Goal: Task Accomplishment & Management: Complete application form

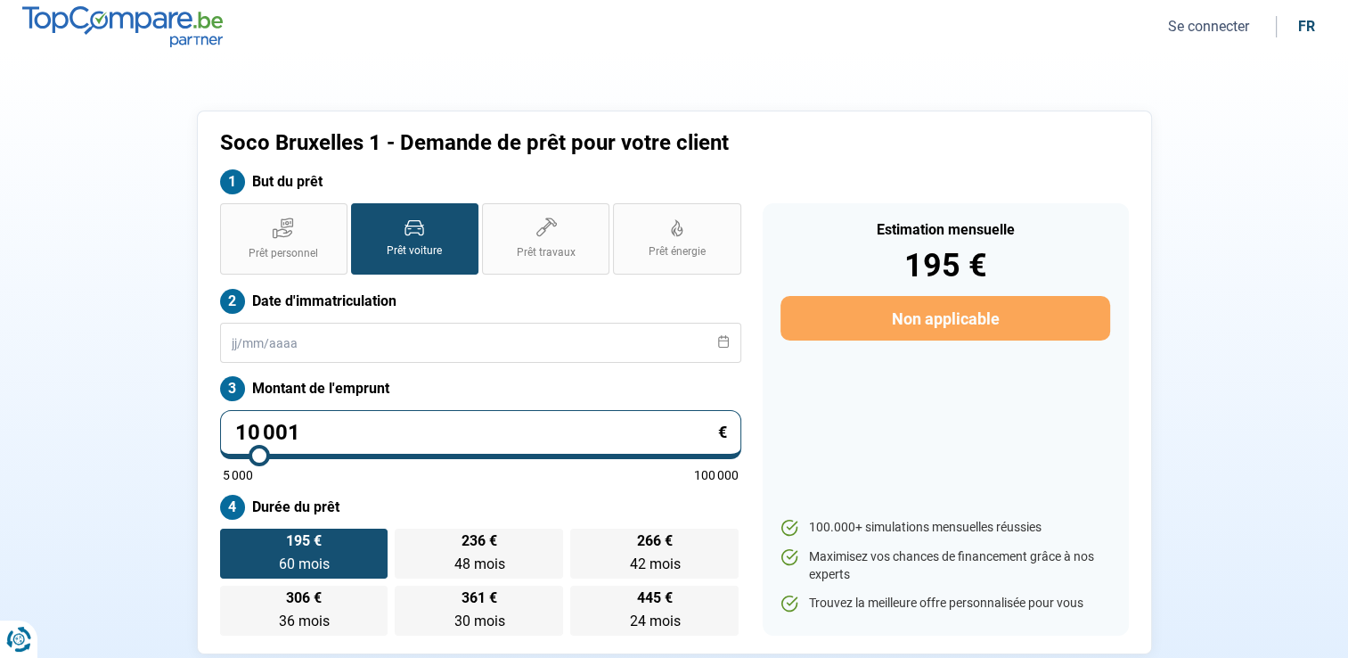
drag, startPoint x: 851, startPoint y: 45, endPoint x: 859, endPoint y: 40, distance: 9.6
click at [851, 45] on nav "Se connecter fr" at bounding box center [674, 26] width 1348 height 53
click at [1221, 27] on button "Se connecter" at bounding box center [1209, 26] width 92 height 19
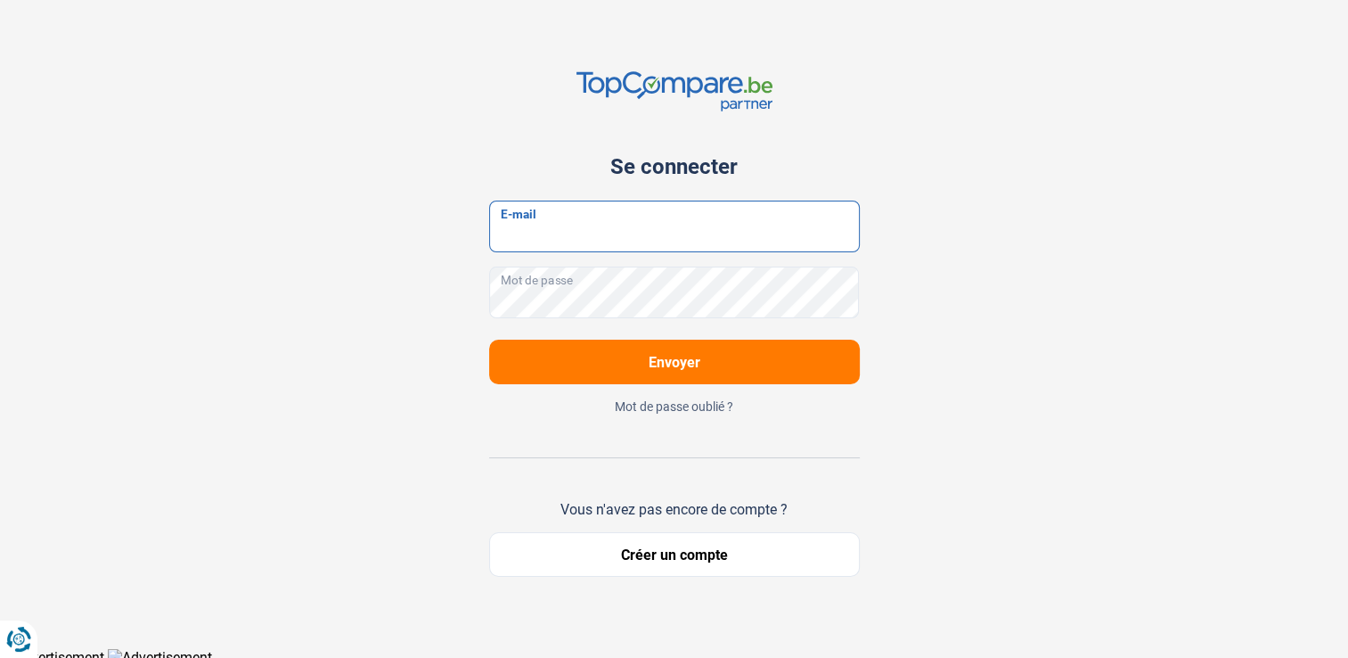
click at [641, 236] on input "E-mail" at bounding box center [674, 227] width 371 height 52
click at [652, 556] on button "Créer un compte" at bounding box center [674, 554] width 371 height 45
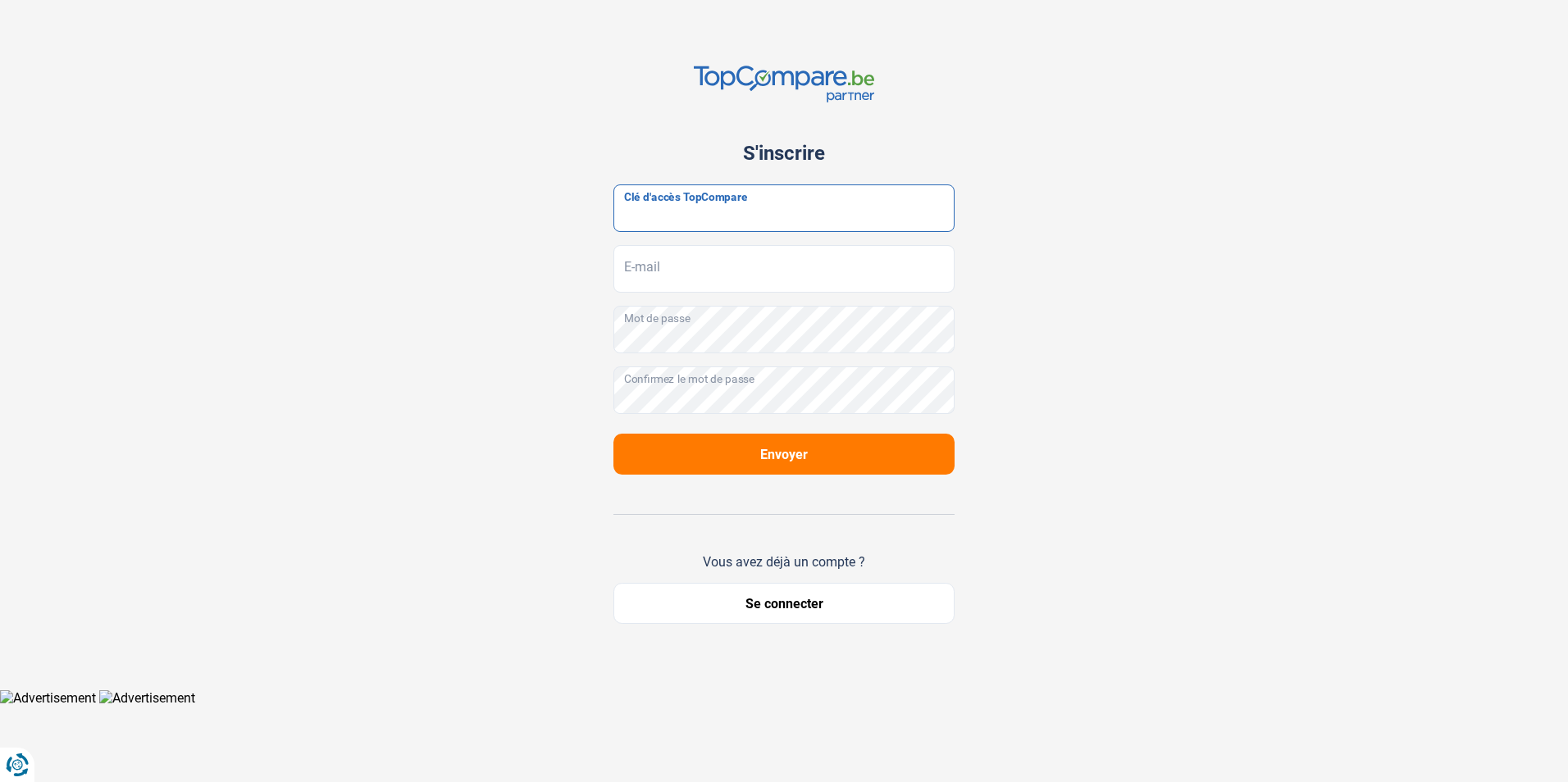
click at [700, 211] on input "Clé d'accès TopCompare" at bounding box center [784, 209] width 341 height 48
click at [759, 209] on input "Clé d'accès TopCompare" at bounding box center [784, 209] width 341 height 48
paste input ": JrbfN@tcB24"
click at [631, 217] on input ": JrbfN@tcB24" at bounding box center [784, 209] width 341 height 48
type input "JrbfN@tcB24"
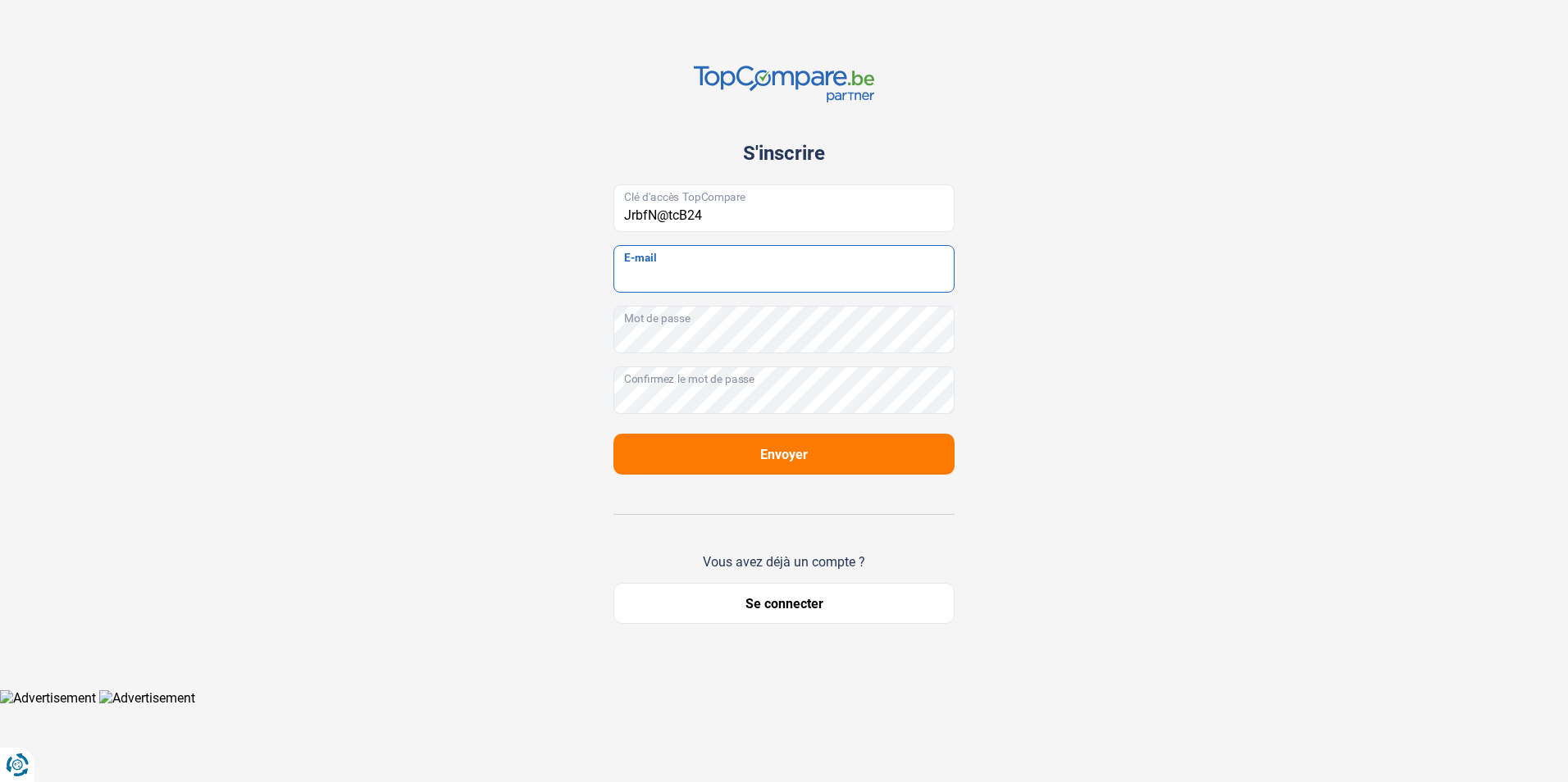
click at [675, 285] on input "E-mail" at bounding box center [784, 269] width 341 height 48
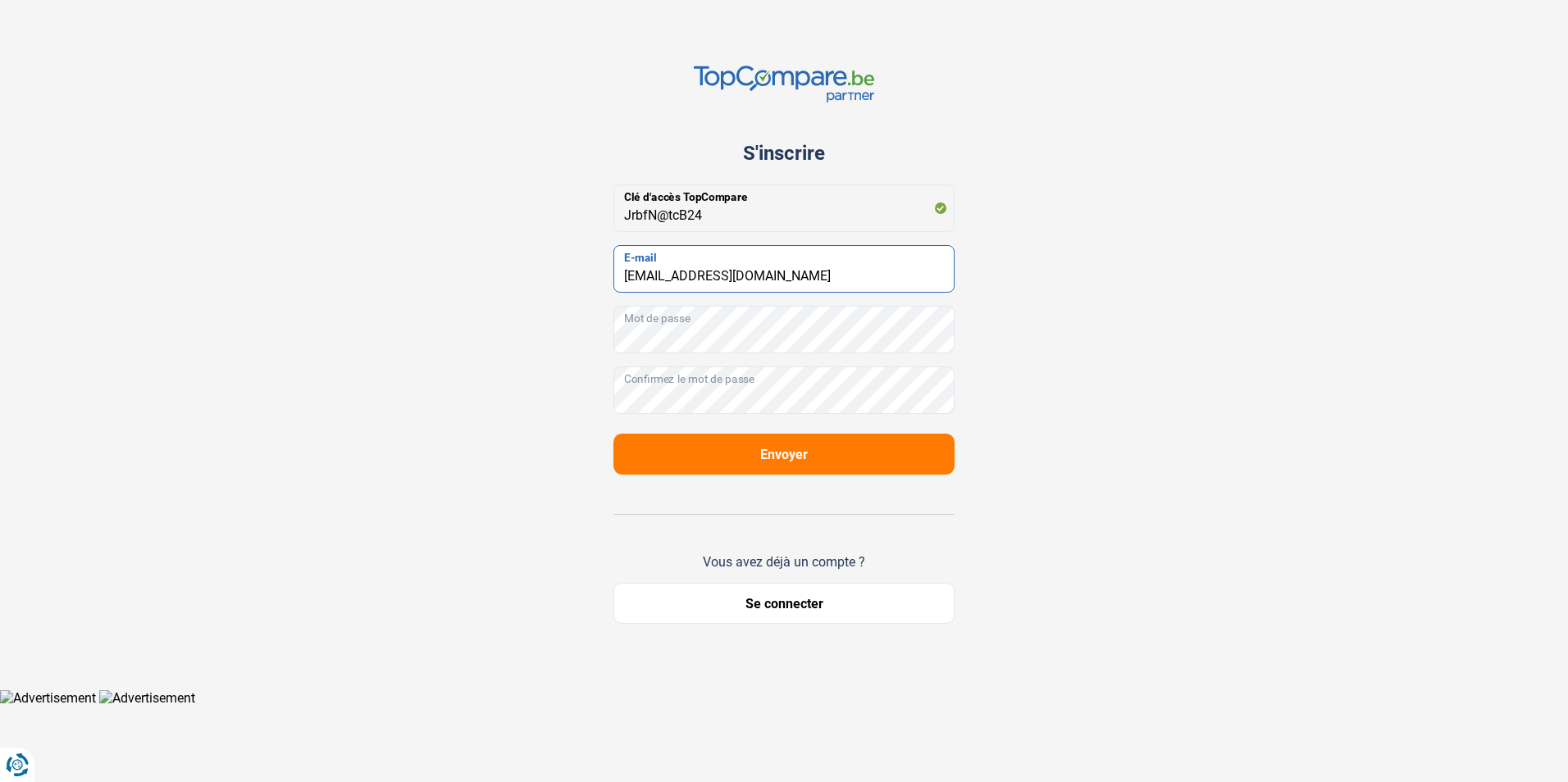
type input "[EMAIL_ADDRESS][DOMAIN_NAME]"
click at [798, 452] on span "Envoyer" at bounding box center [784, 454] width 48 height 16
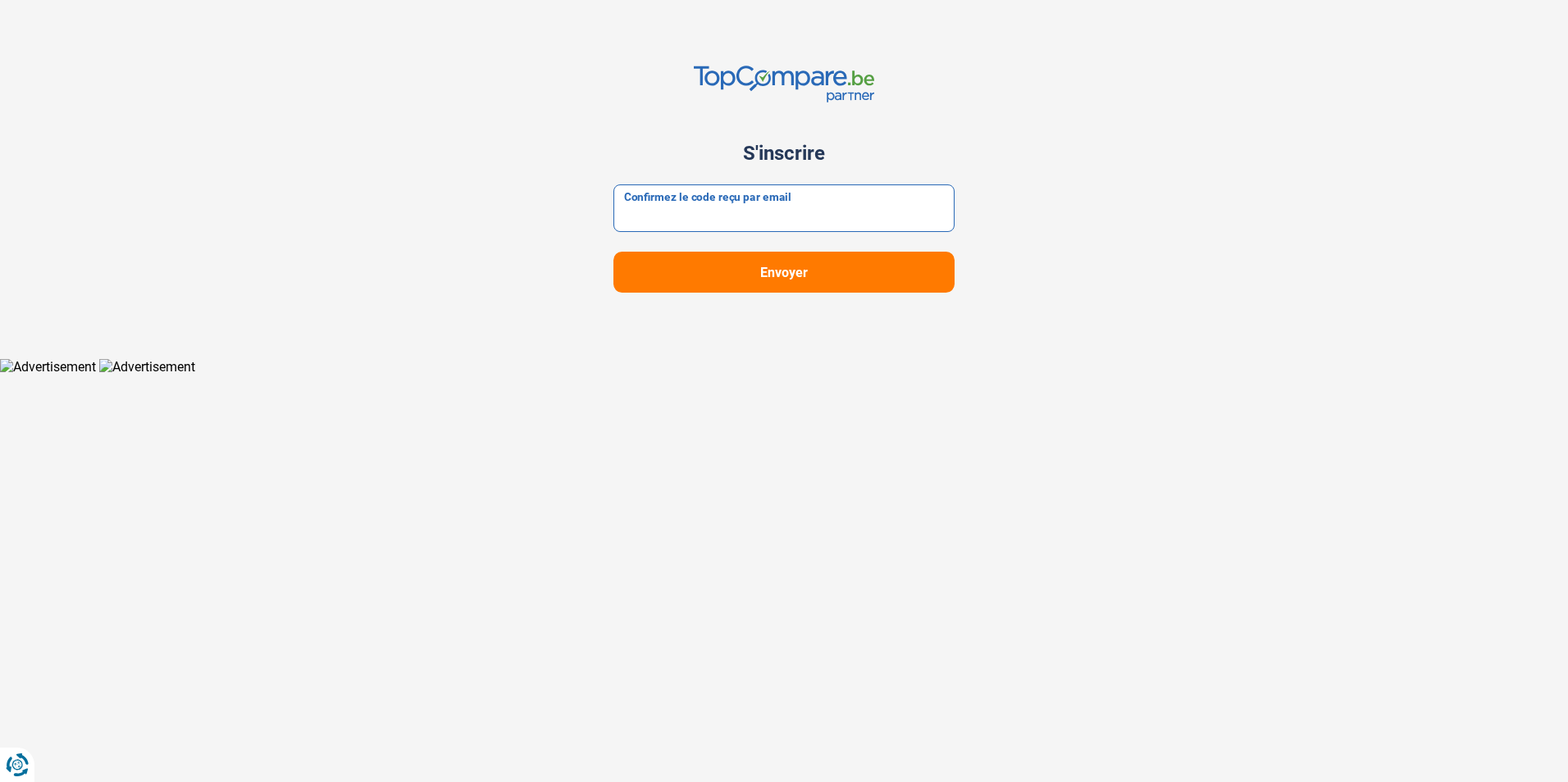
click at [706, 213] on input "Confirmez le code reçu par email" at bounding box center [784, 209] width 341 height 48
paste input "364523"
type input "364523"
click at [784, 278] on span "Envoyer" at bounding box center [784, 272] width 48 height 16
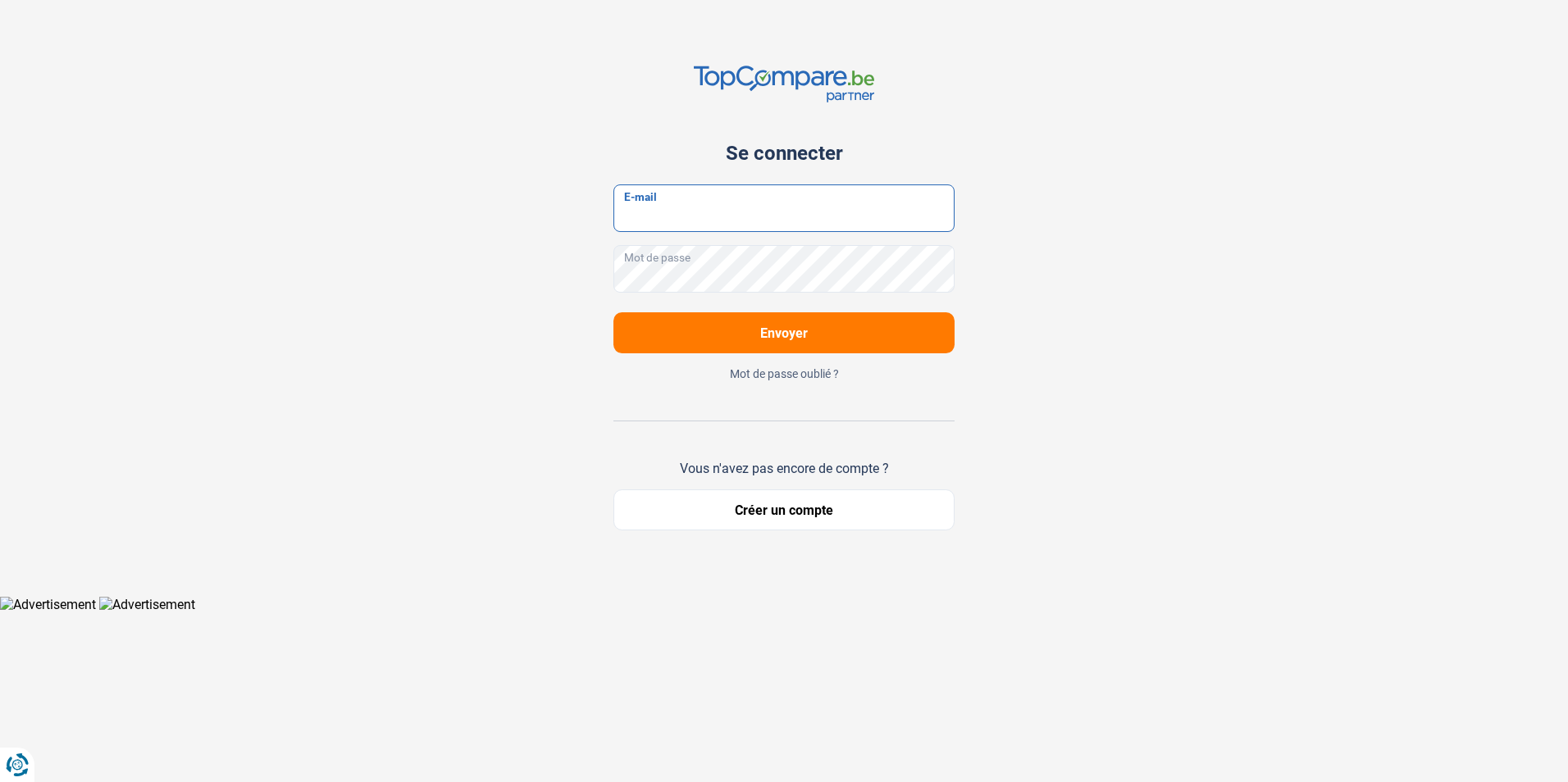
click at [667, 199] on input "E-mail" at bounding box center [784, 209] width 341 height 48
type input "[EMAIL_ADDRESS][DOMAIN_NAME]"
click at [614, 313] on button "Envoyer" at bounding box center [784, 333] width 341 height 41
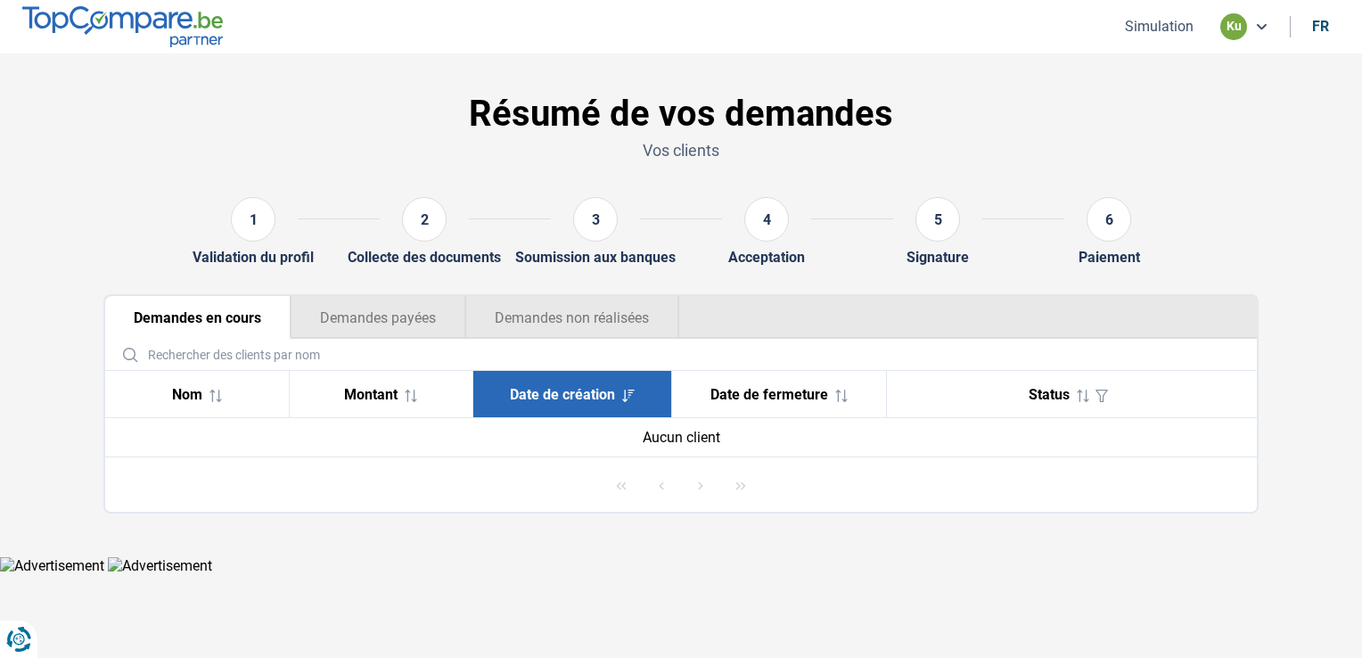
click at [1166, 23] on button "Simulation" at bounding box center [1158, 26] width 79 height 19
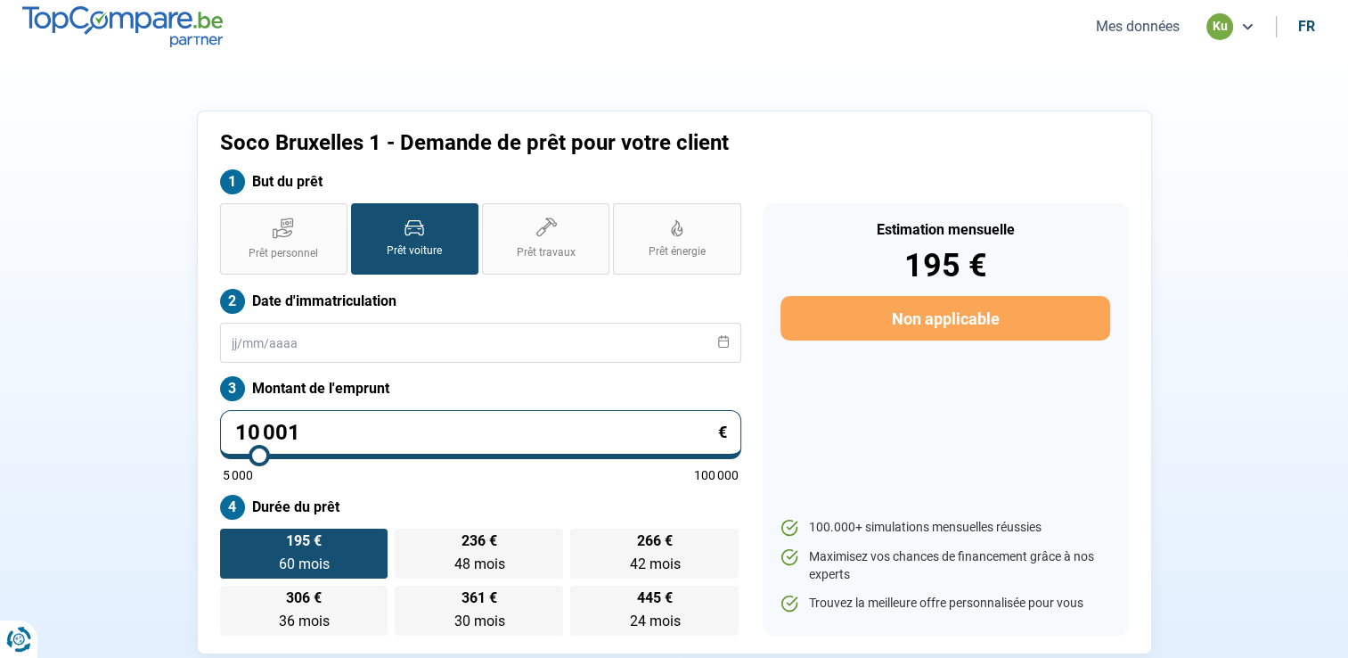
click at [402, 222] on label "Prêt voiture" at bounding box center [414, 238] width 127 height 71
click at [363, 215] on input "Prêt voiture" at bounding box center [357, 209] width 12 height 12
click at [228, 341] on input "text" at bounding box center [480, 343] width 521 height 40
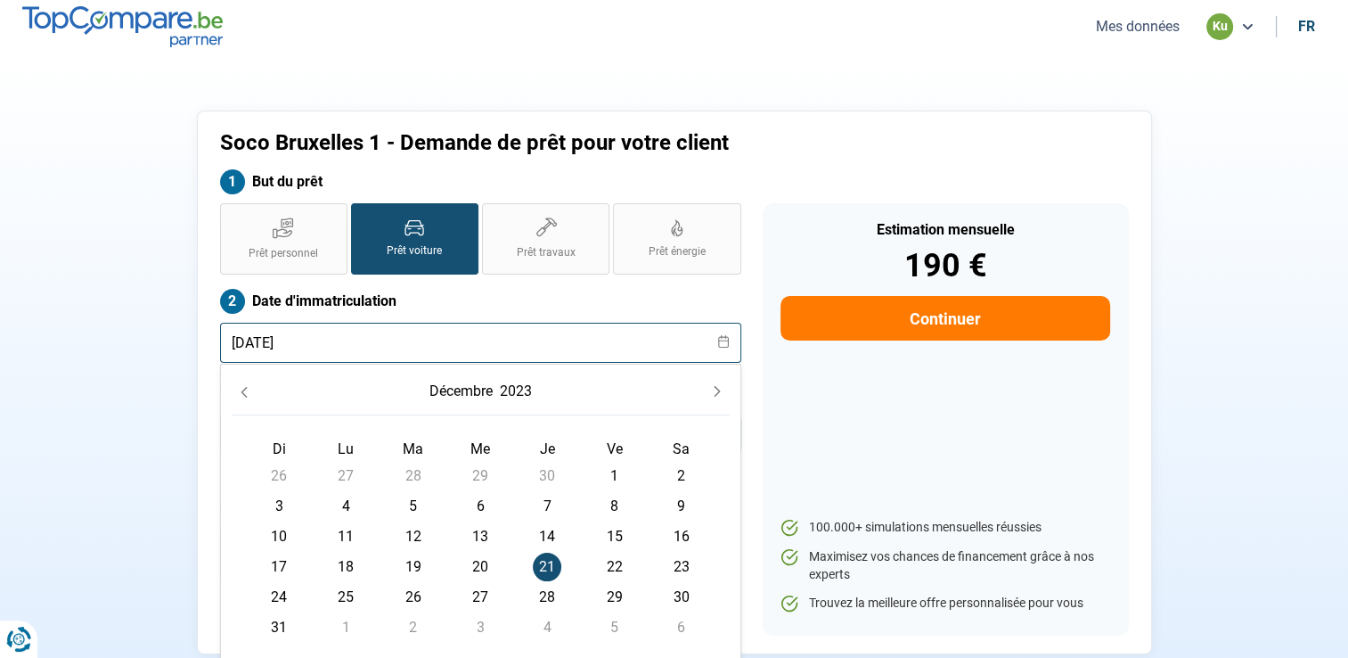
type input "[DATE]"
click at [45, 330] on section "Soco [GEOGRAPHIC_DATA] 1 - Demande de prêt pour votre client But du prêt Prêt p…" at bounding box center [674, 382] width 1348 height 658
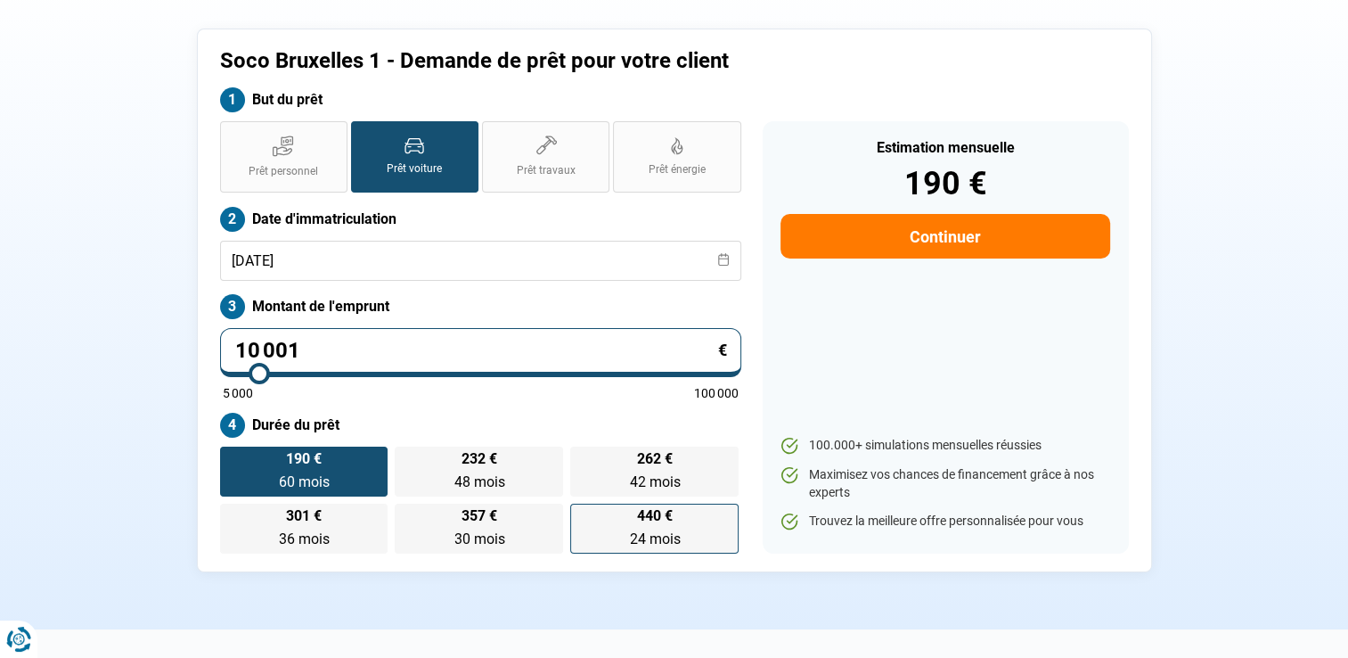
scroll to position [267, 0]
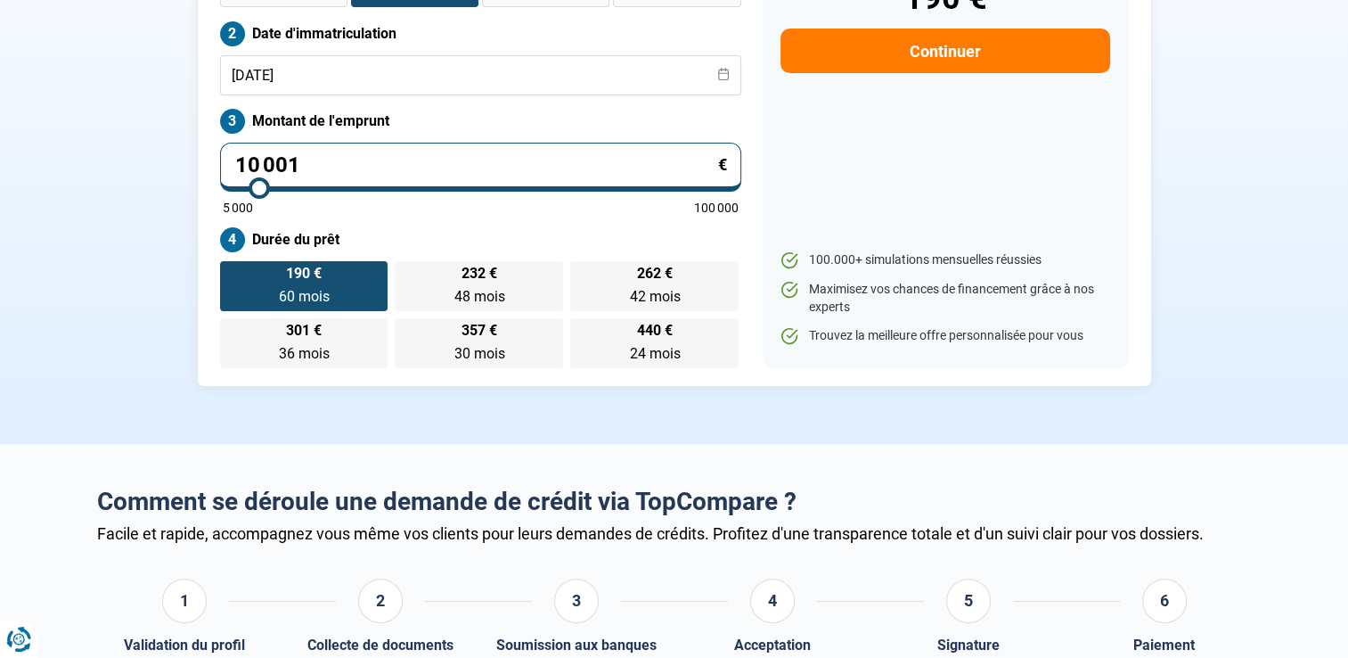
drag, startPoint x: 324, startPoint y: 152, endPoint x: 202, endPoint y: 154, distance: 122.1
click at [202, 154] on div "Soco [GEOGRAPHIC_DATA] 1 - Demande de prêt pour votre client But du prêt Prêt p…" at bounding box center [674, 115] width 955 height 544
type input "1"
type input "5000"
type input "17"
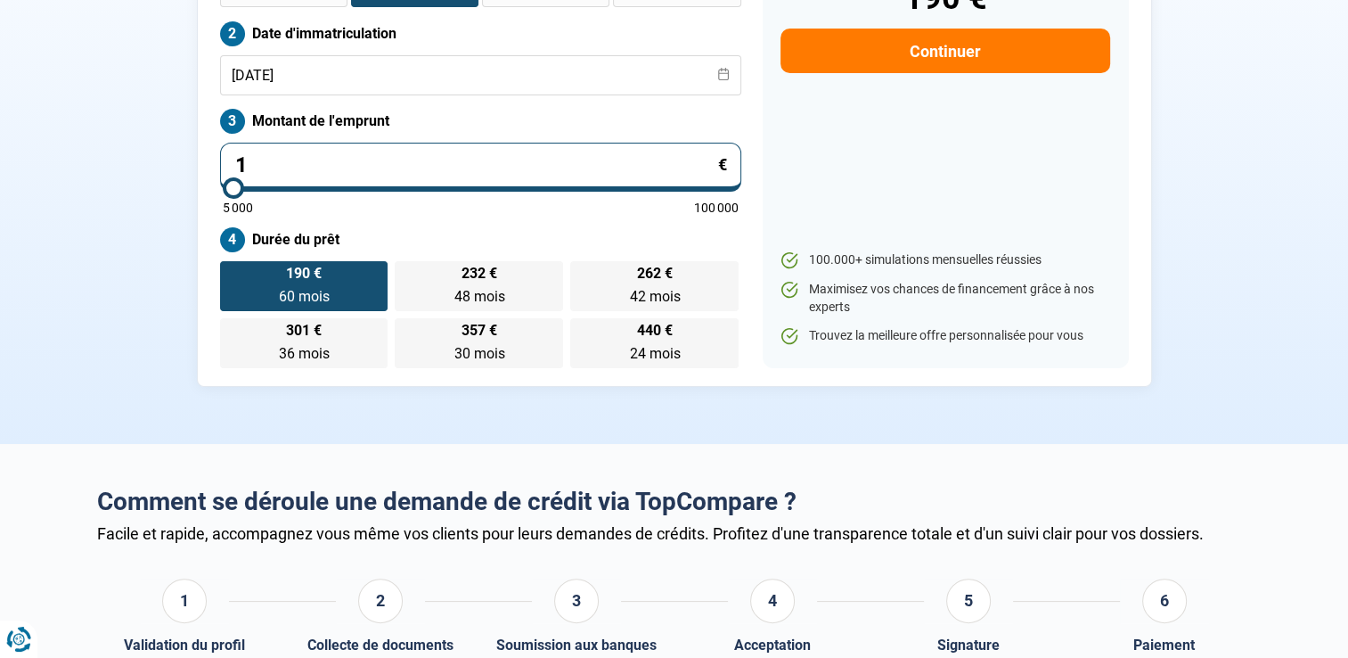
type input "5000"
type input "174"
type input "5000"
type input "1 744"
type input "5000"
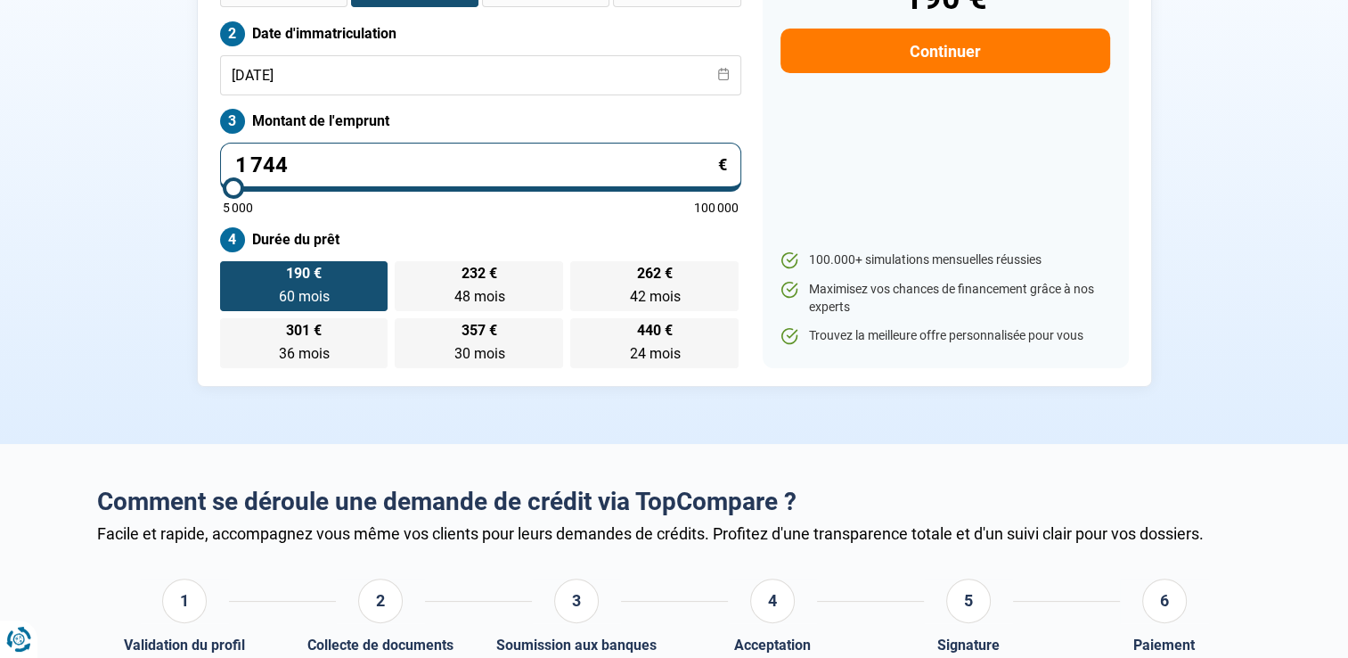
type input "17 445"
type input "17500"
type input "17 445"
type input "17500"
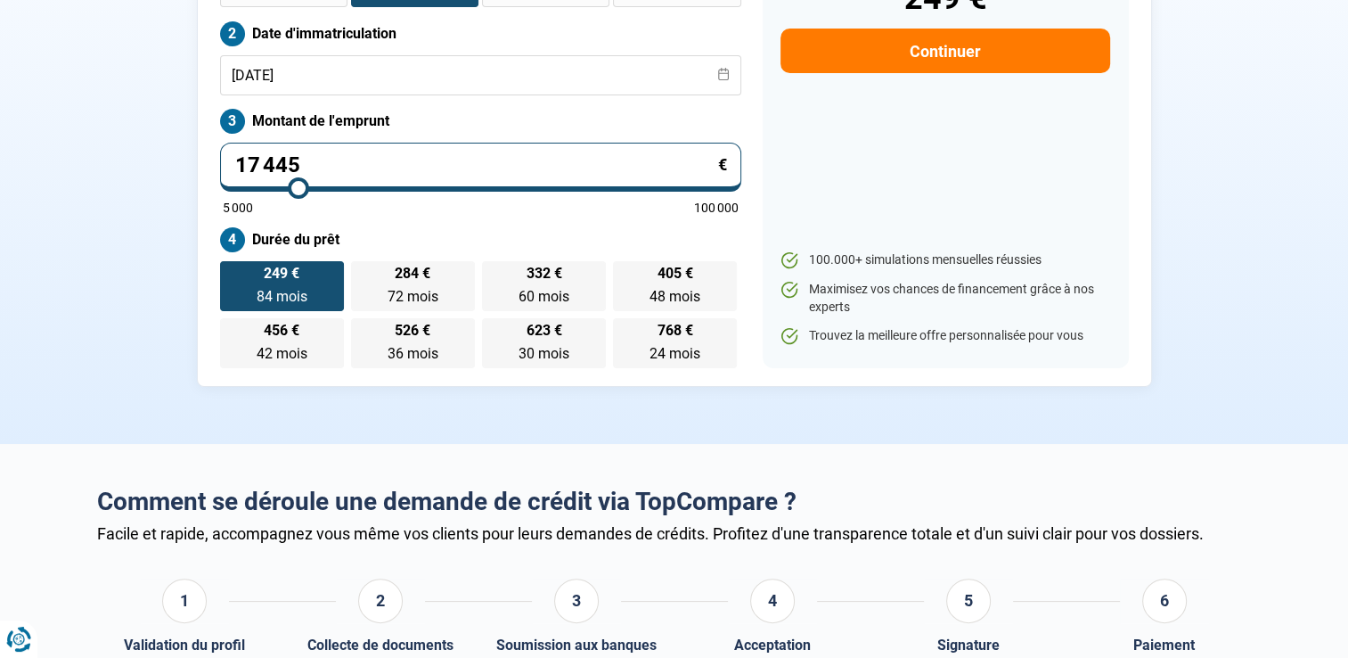
click at [71, 246] on section "Soco [GEOGRAPHIC_DATA] 1 - Demande de prêt pour votre client But du prêt Prêt p…" at bounding box center [674, 115] width 1348 height 658
click at [561, 284] on label "332 € 60 mois 60 mois" at bounding box center [544, 286] width 124 height 50
click at [494, 273] on input "332 € 60 mois 60 mois" at bounding box center [488, 267] width 12 height 12
radio input "true"
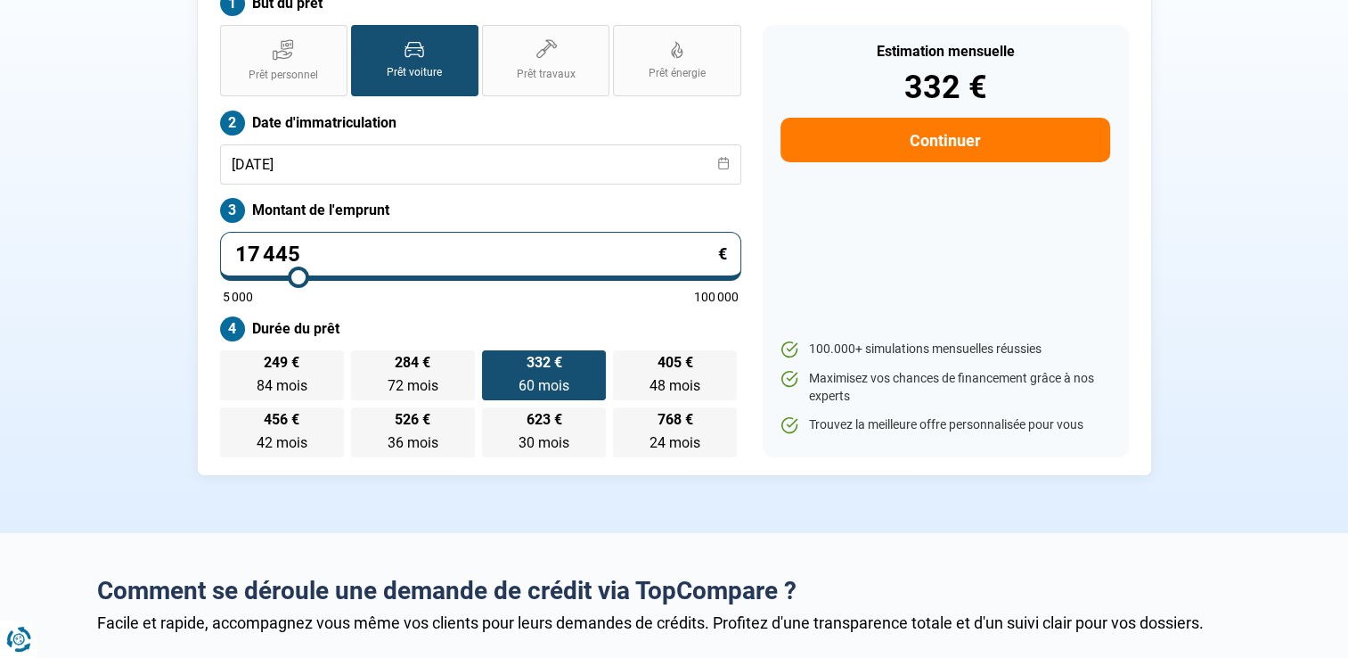
scroll to position [89, 0]
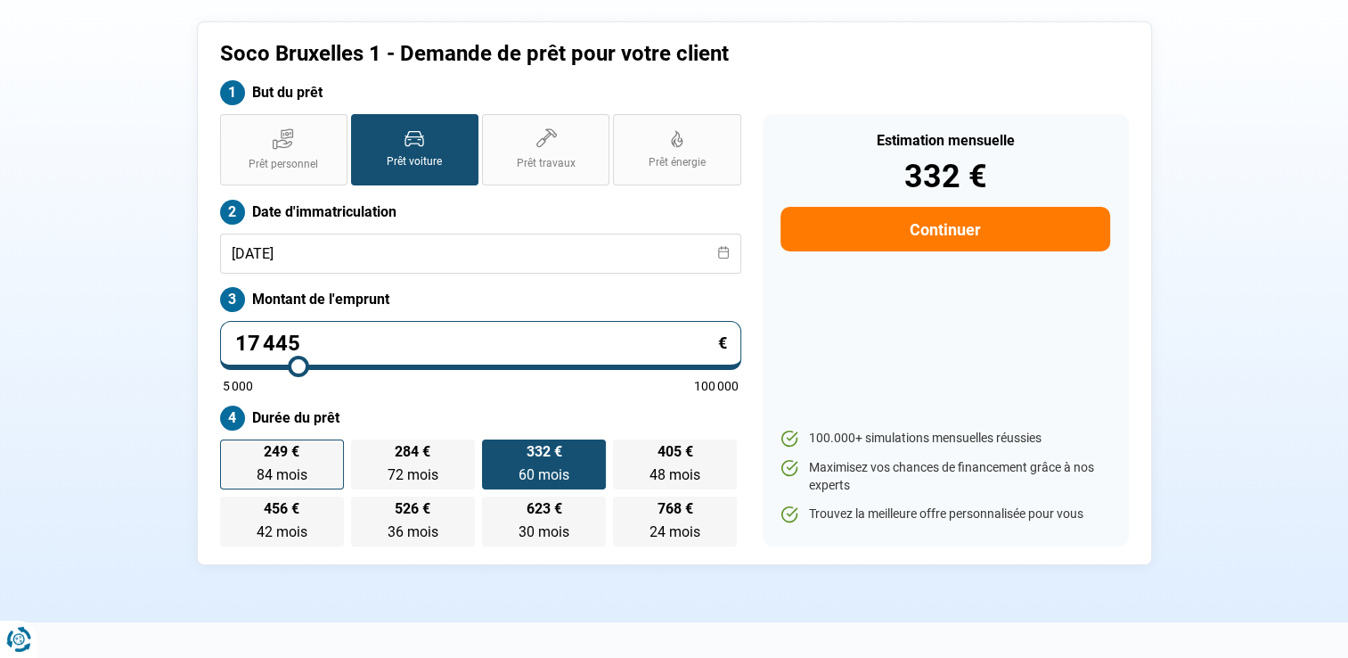
click at [301, 468] on span "84 mois" at bounding box center [282, 474] width 51 height 17
click at [232, 451] on input "249 € 84 mois 84 mois" at bounding box center [226, 445] width 12 height 12
radio input "true"
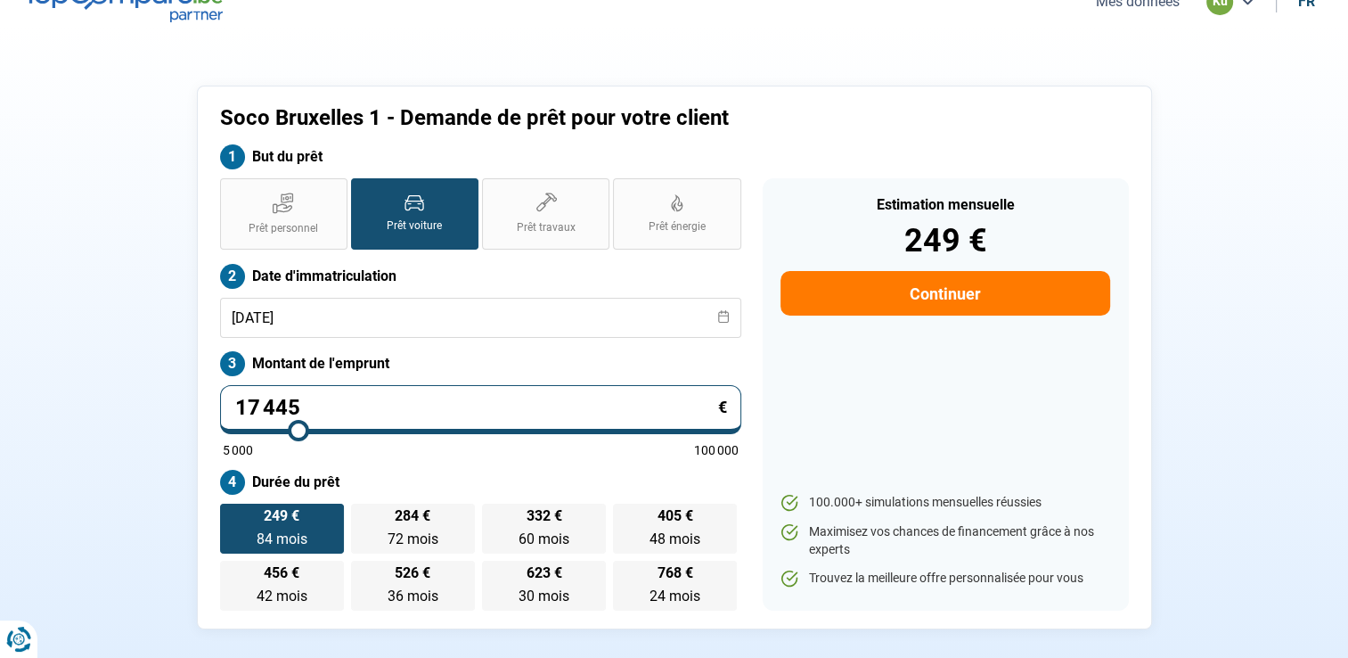
scroll to position [0, 0]
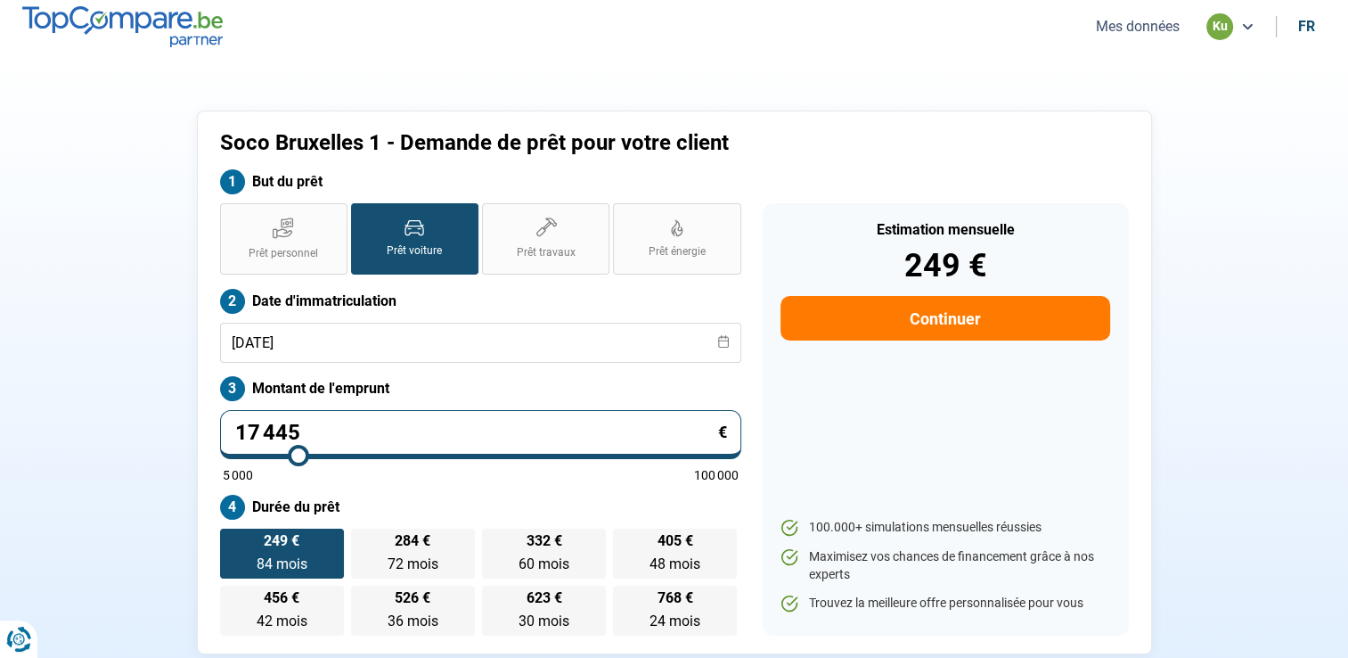
click at [969, 327] on button "Continuer" at bounding box center [945, 318] width 329 height 45
select select "32"
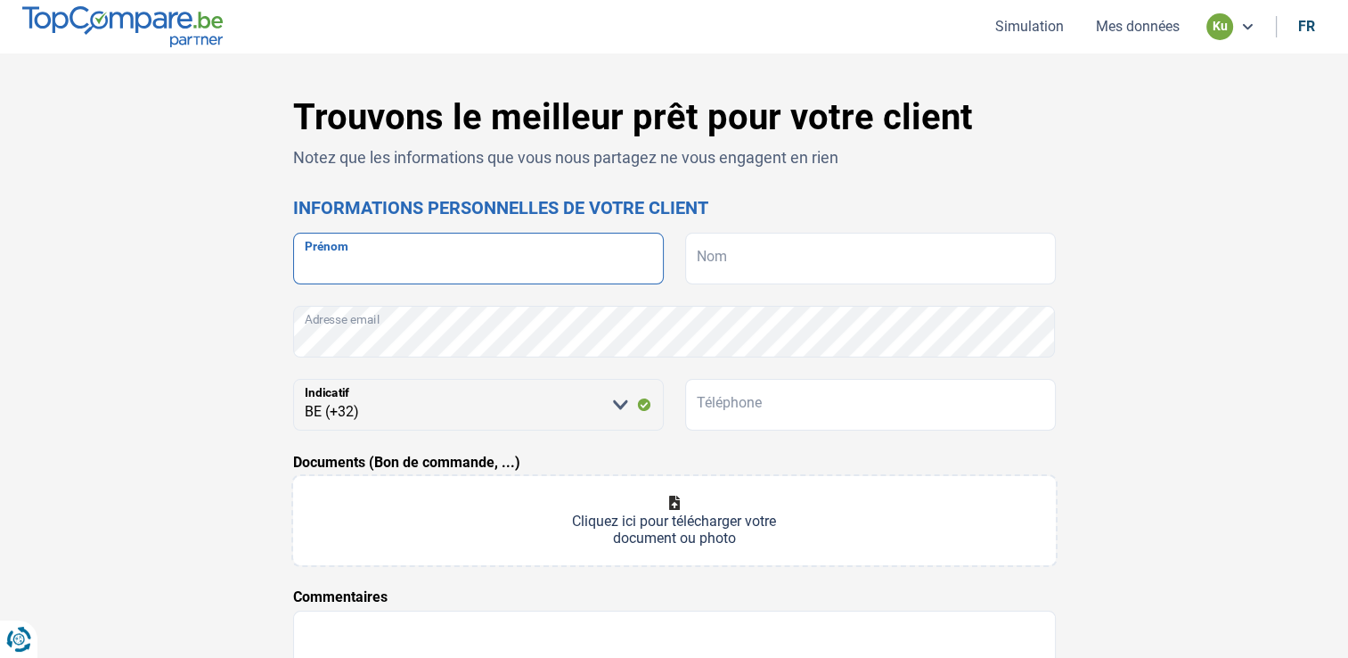
click at [570, 276] on input "Prénom" at bounding box center [478, 259] width 371 height 52
click at [620, 276] on input "Prénom" at bounding box center [478, 259] width 371 height 52
type input "ESSEL"
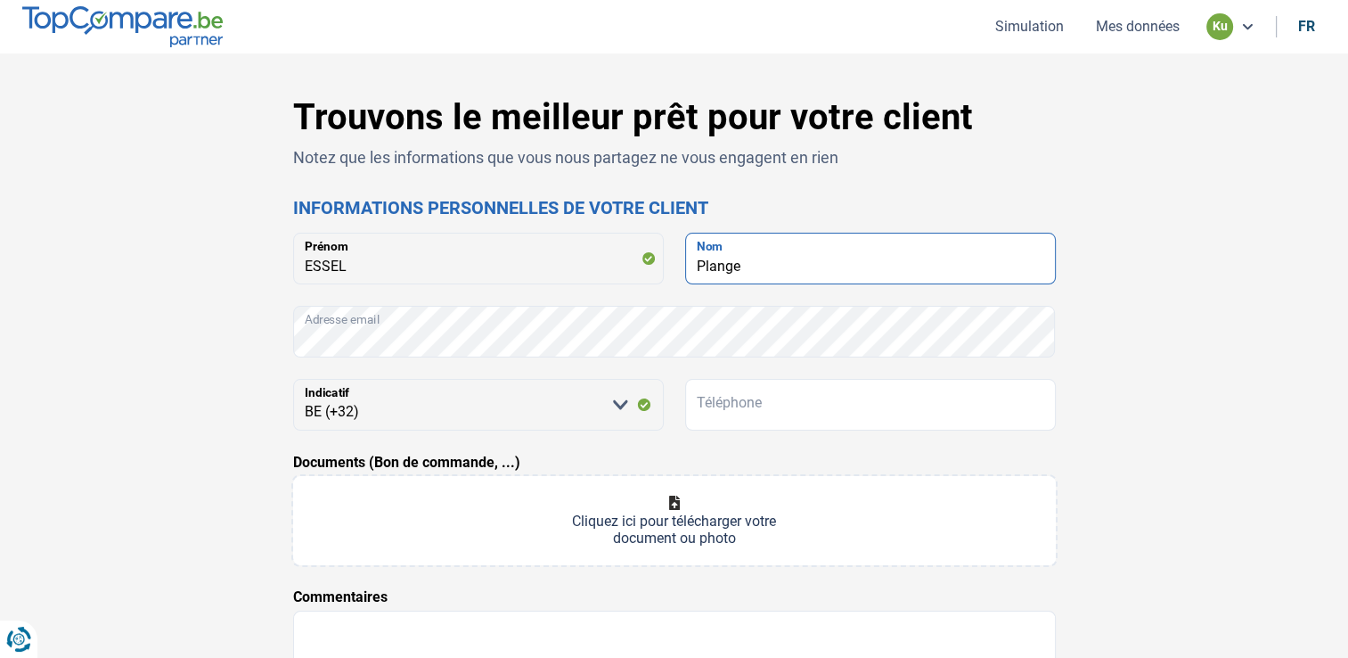
type input "Plange"
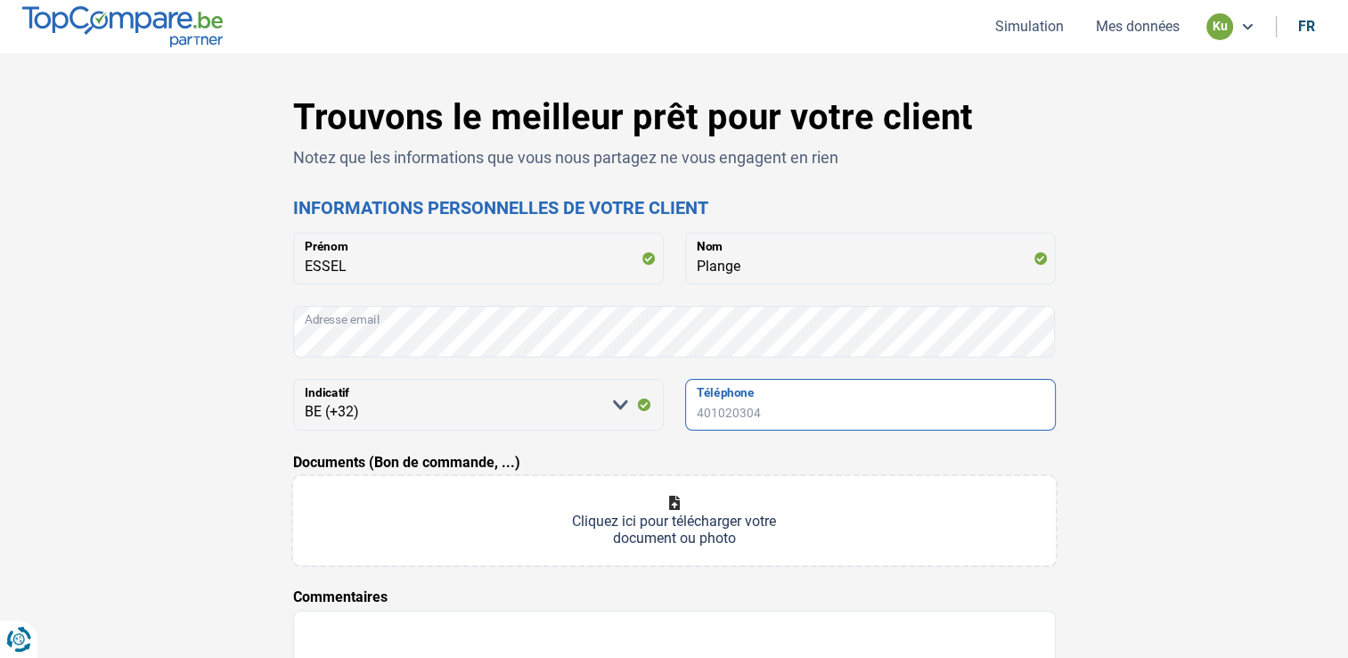
click at [786, 424] on input "Téléphone" at bounding box center [870, 405] width 371 height 52
type input "494188207"
click at [109, 431] on div "Trouvons le meilleur prêt pour votre client Notez que les informations que vous…" at bounding box center [674, 504] width 1176 height 816
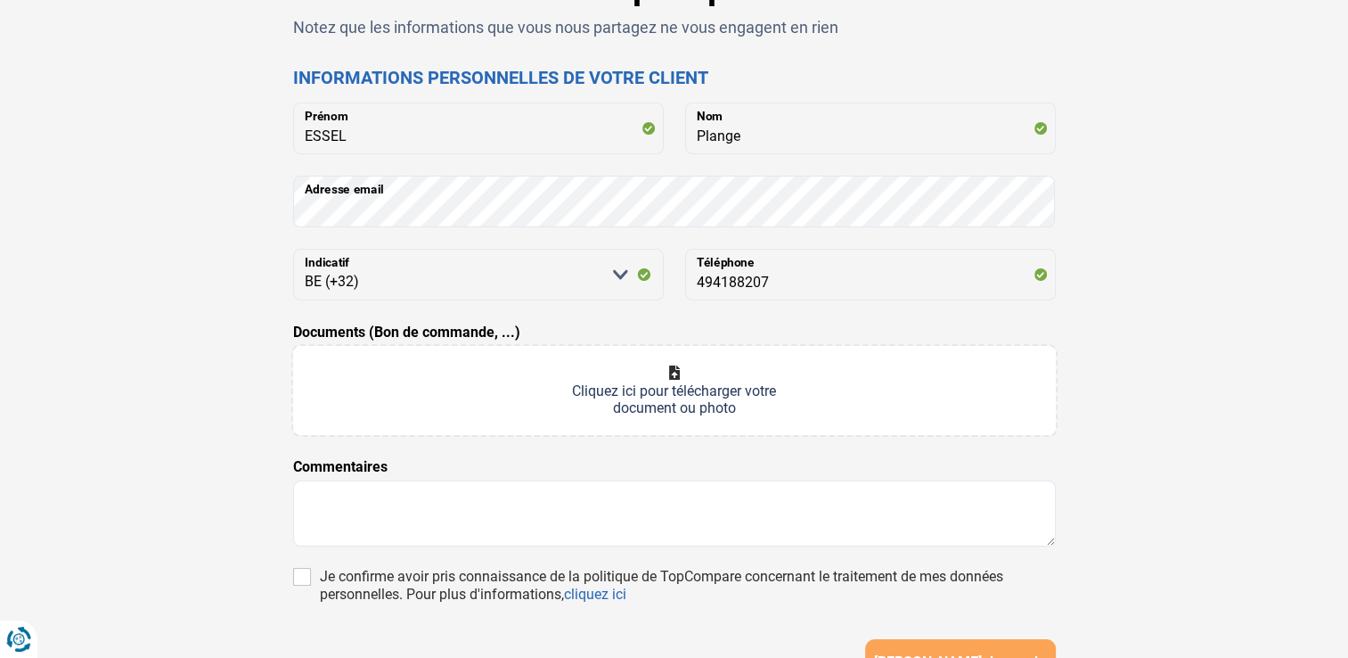
scroll to position [178, 0]
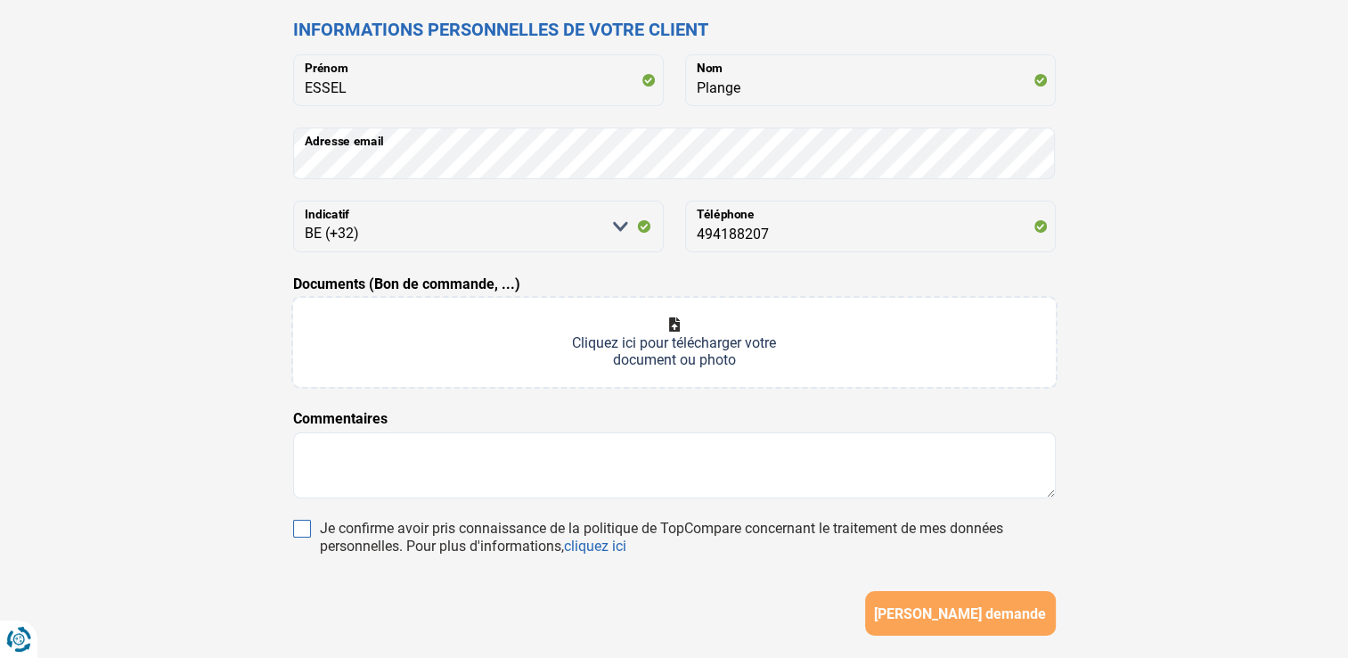
click at [297, 531] on input "Je confirme avoir pris connaissance de la politique de TopCompare concernant le…" at bounding box center [302, 529] width 18 height 18
checkbox input "true"
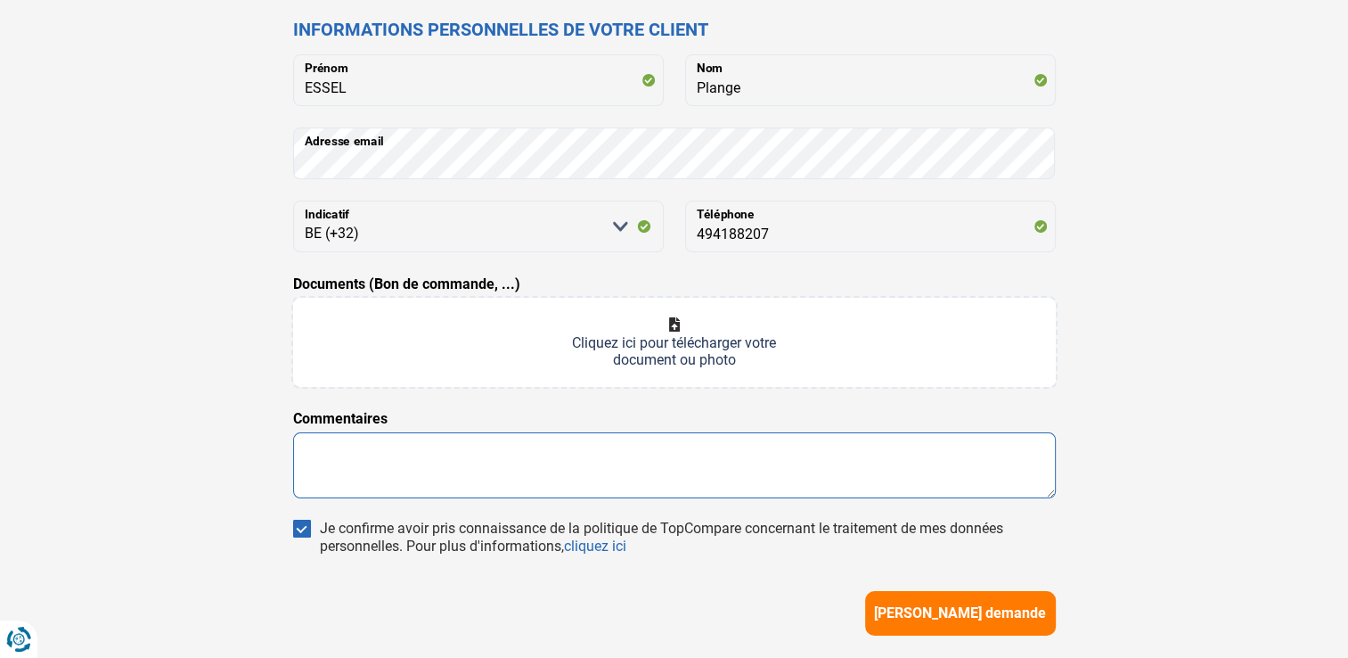
click at [340, 455] on textarea at bounding box center [674, 465] width 763 height 66
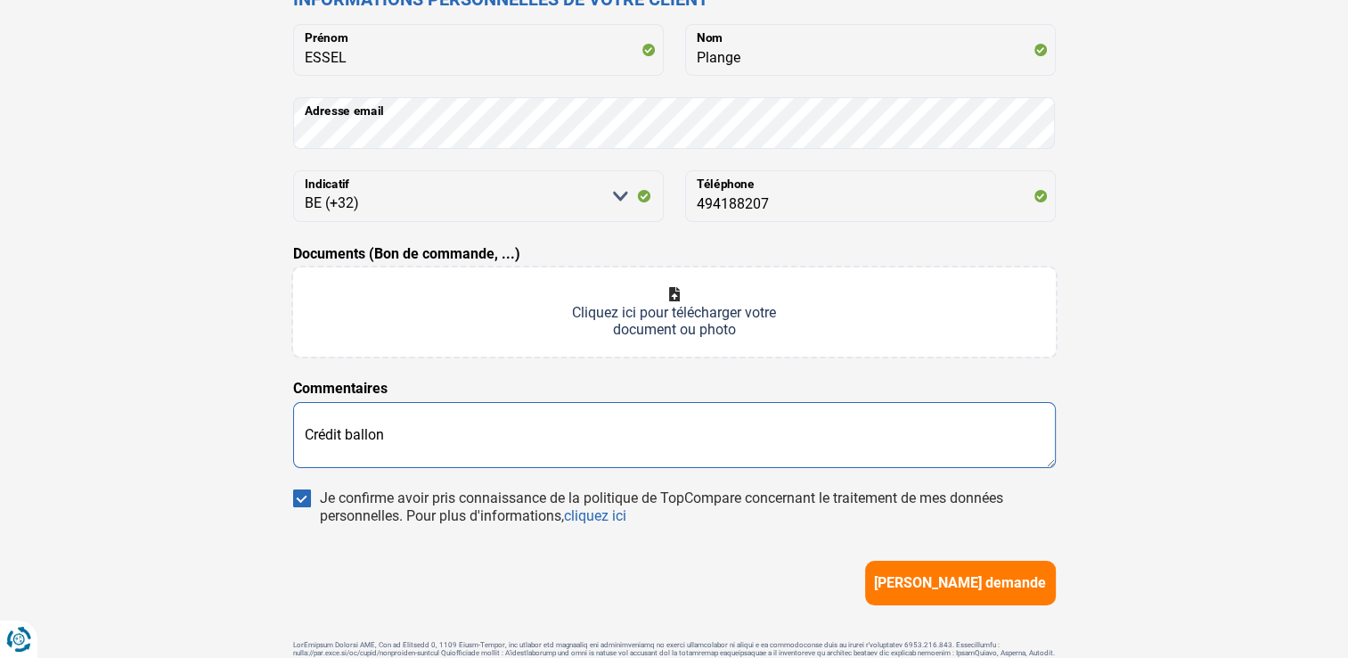
scroll to position [321, 0]
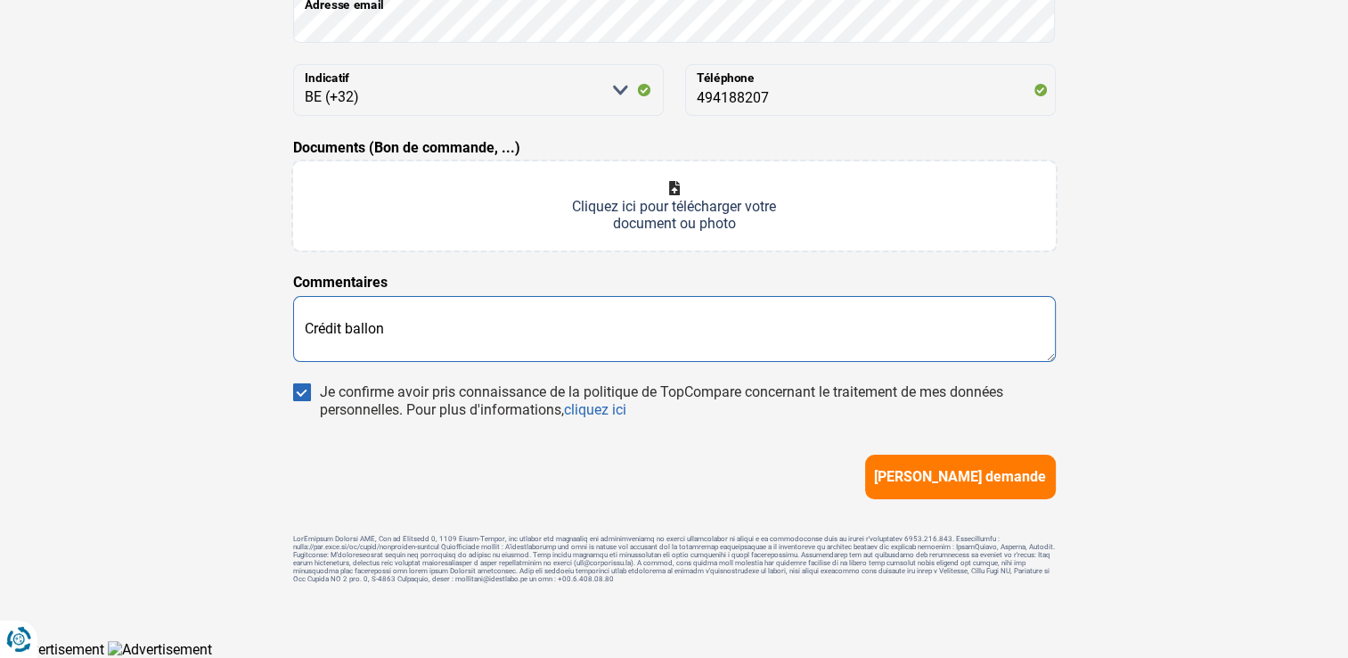
type textarea "Crédit ballon"
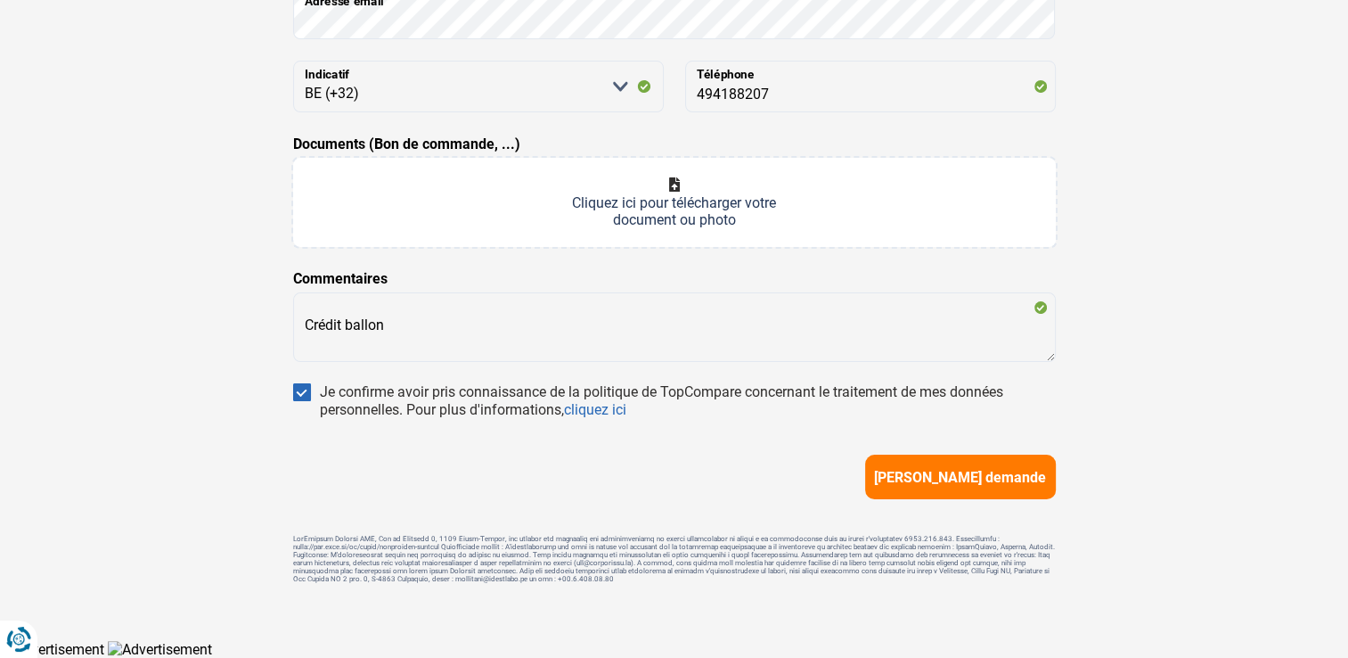
click at [955, 496] on div "Trouvons le meilleur prêt pour votre client Notez que les informations que vous…" at bounding box center [674, 180] width 763 height 805
click at [955, 480] on span "[PERSON_NAME] demande" at bounding box center [960, 477] width 172 height 17
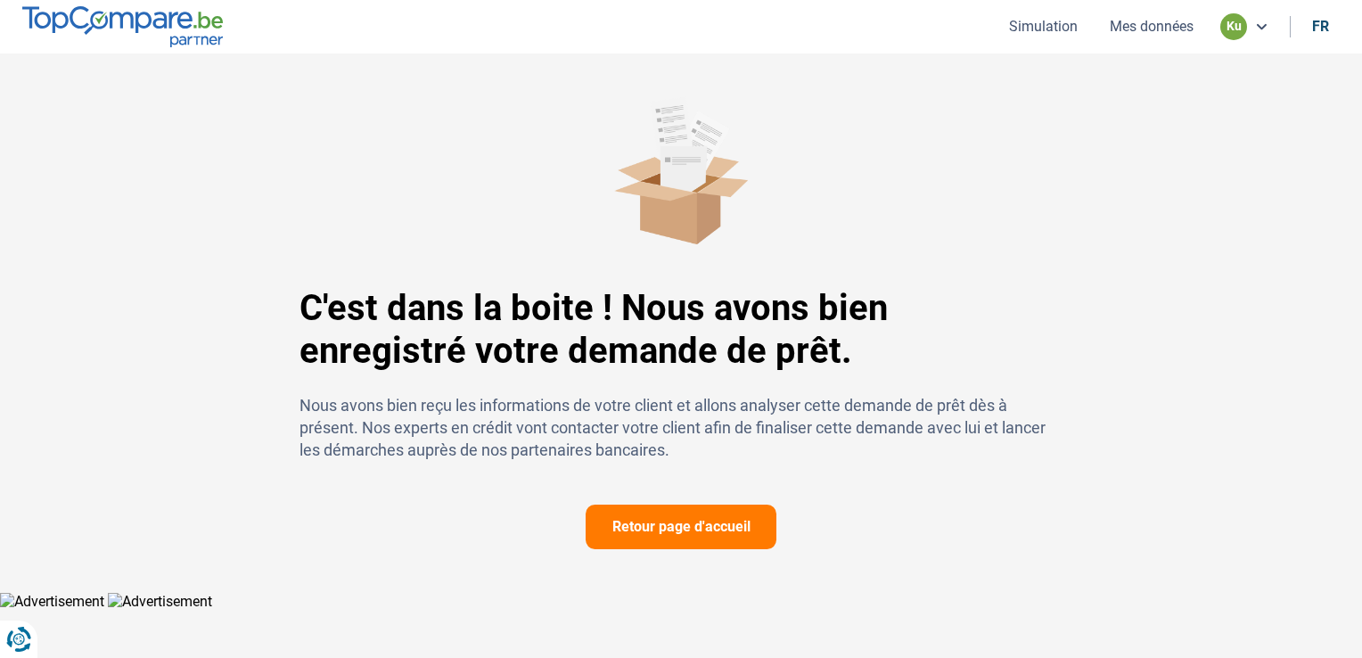
click at [674, 520] on button "Retour page d'accueil" at bounding box center [681, 526] width 191 height 45
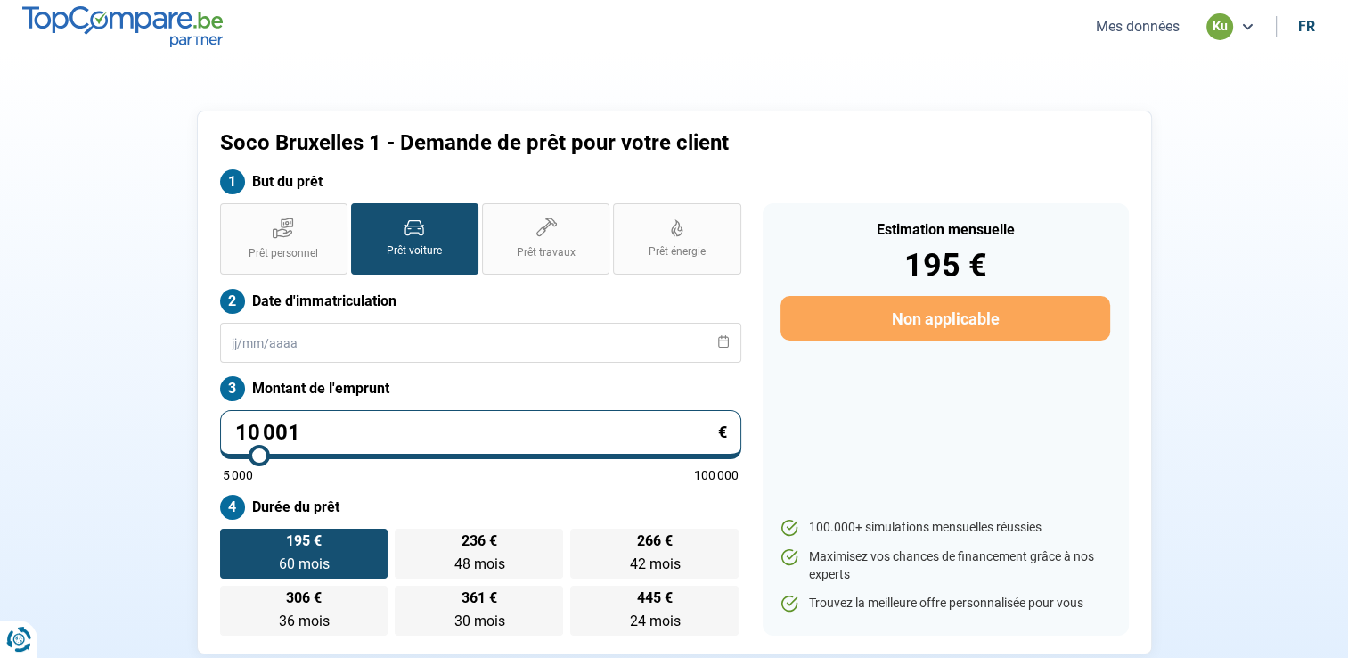
click at [1168, 30] on button "Mes données" at bounding box center [1138, 26] width 94 height 19
